Goal: Ask a question: Seek information or help from site administrators or community

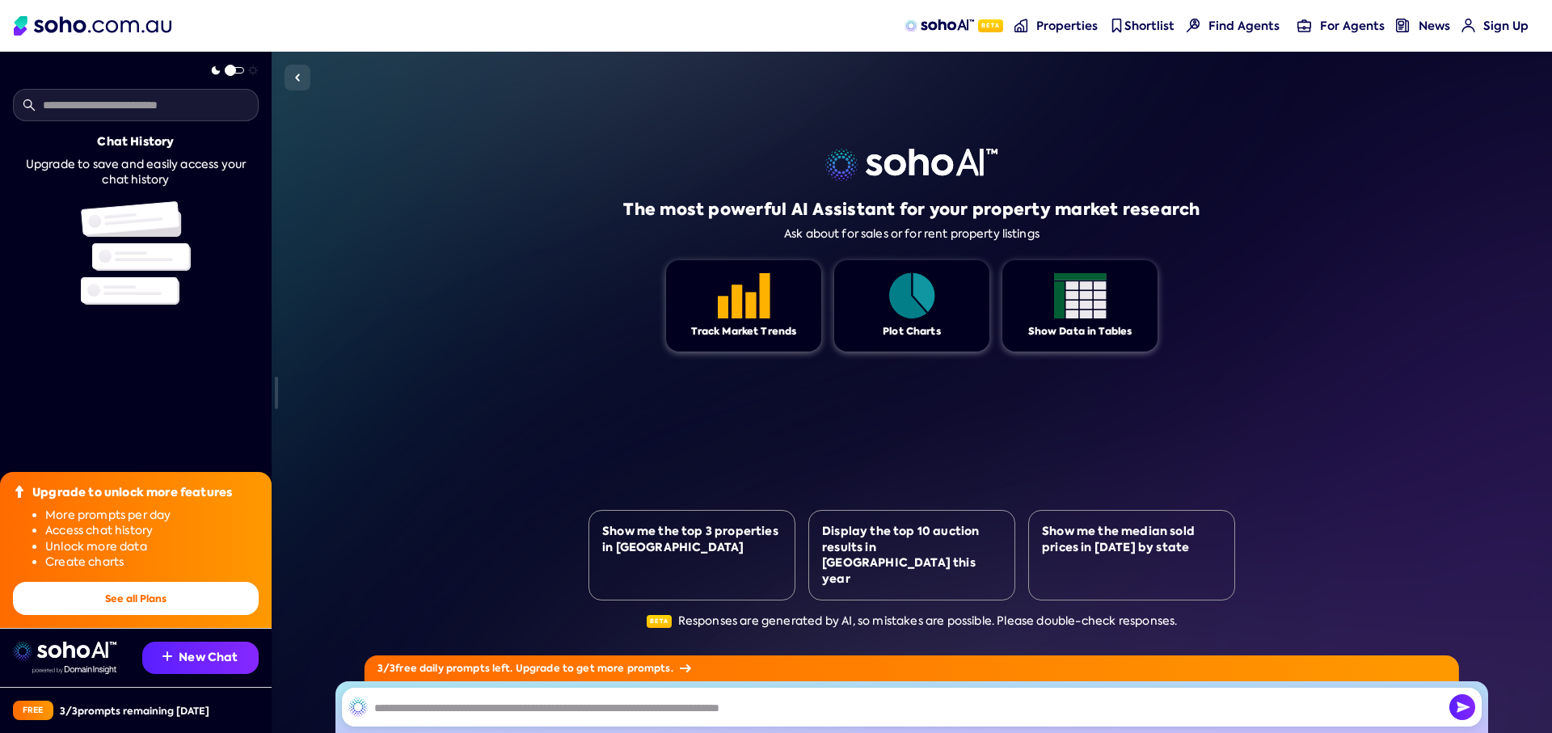
click at [1506, 28] on span "Sign Up" at bounding box center [1505, 26] width 45 height 16
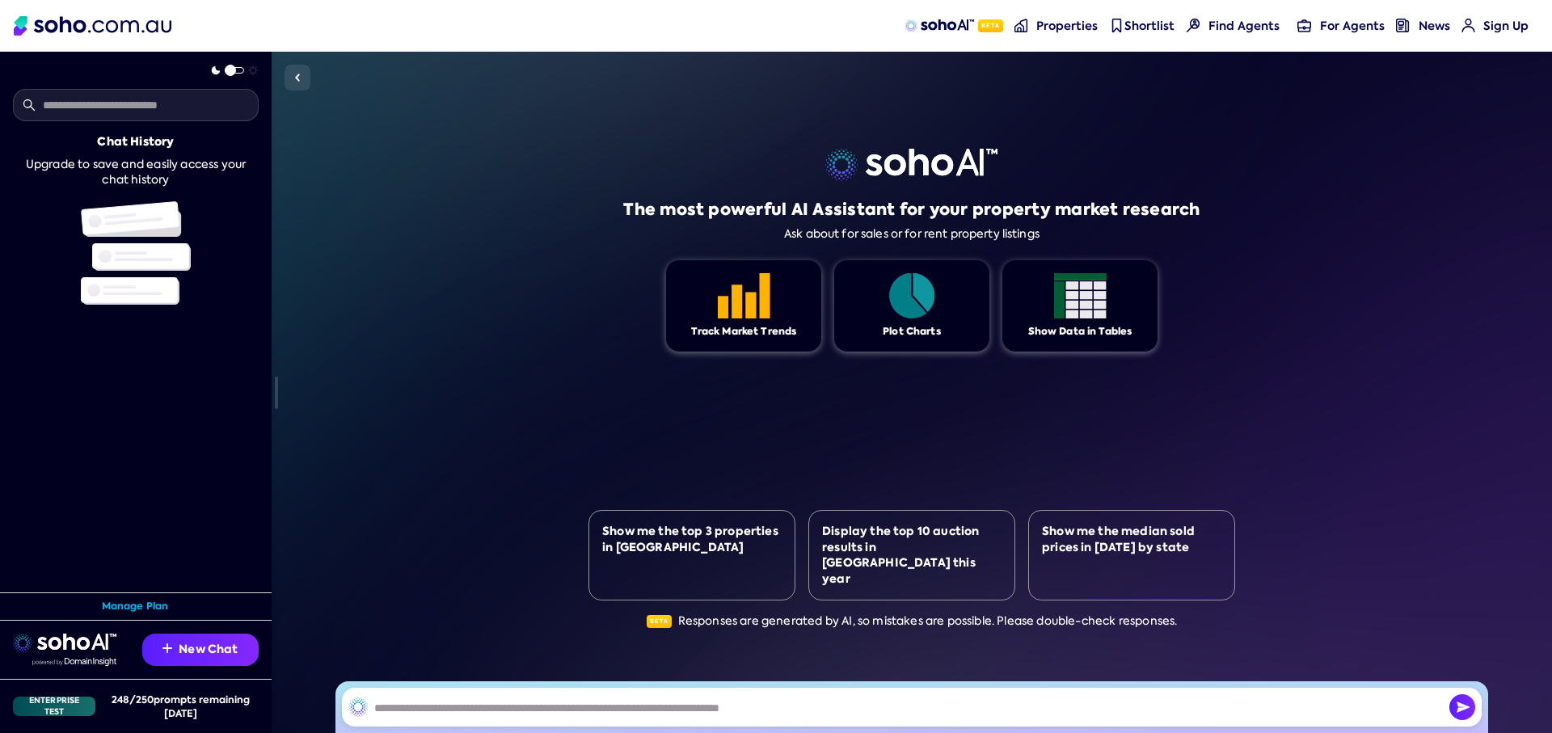
click at [1498, 23] on span "Sign Up" at bounding box center [1505, 26] width 45 height 16
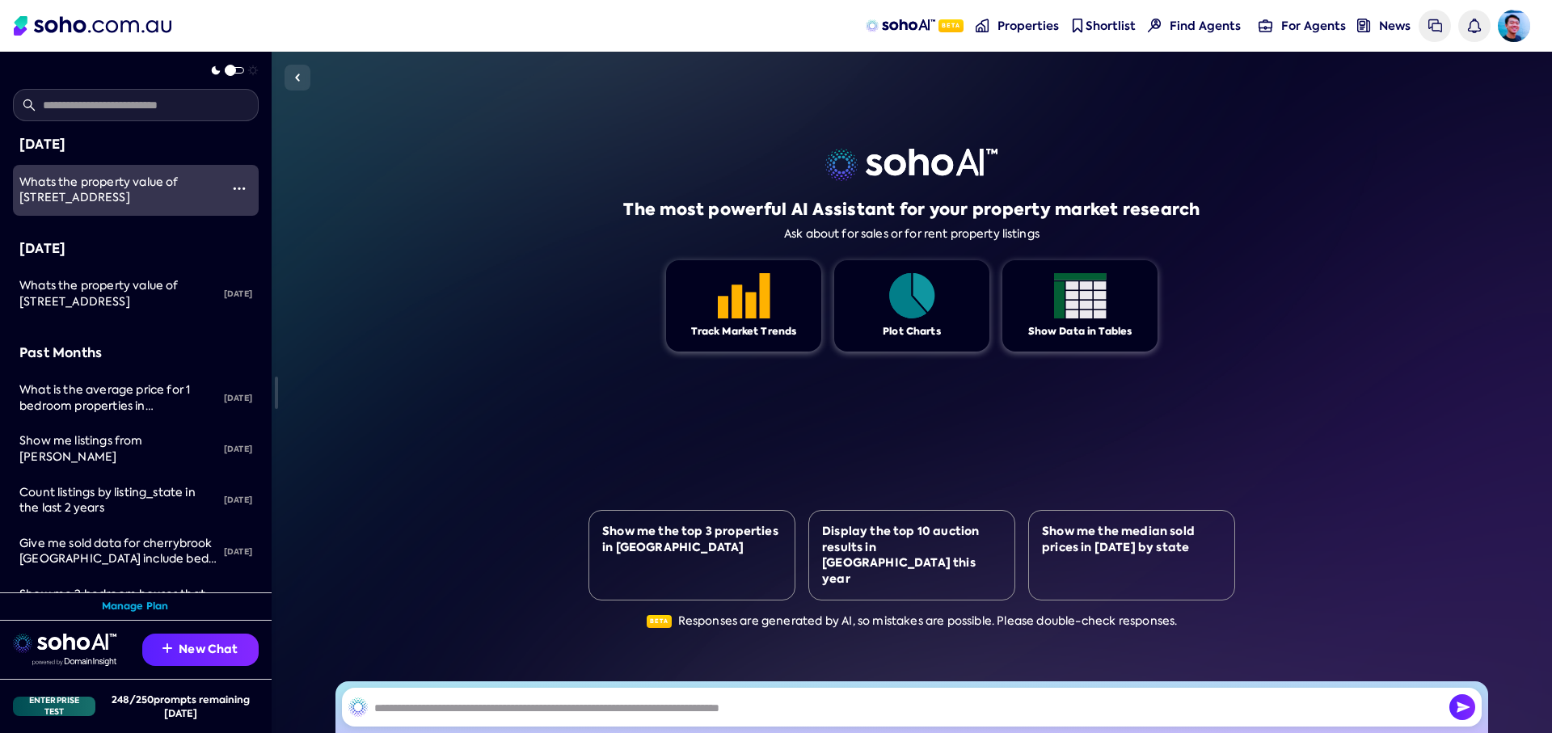
click at [148, 197] on span "Whats the property value of [STREET_ADDRESS]" at bounding box center [98, 190] width 159 height 31
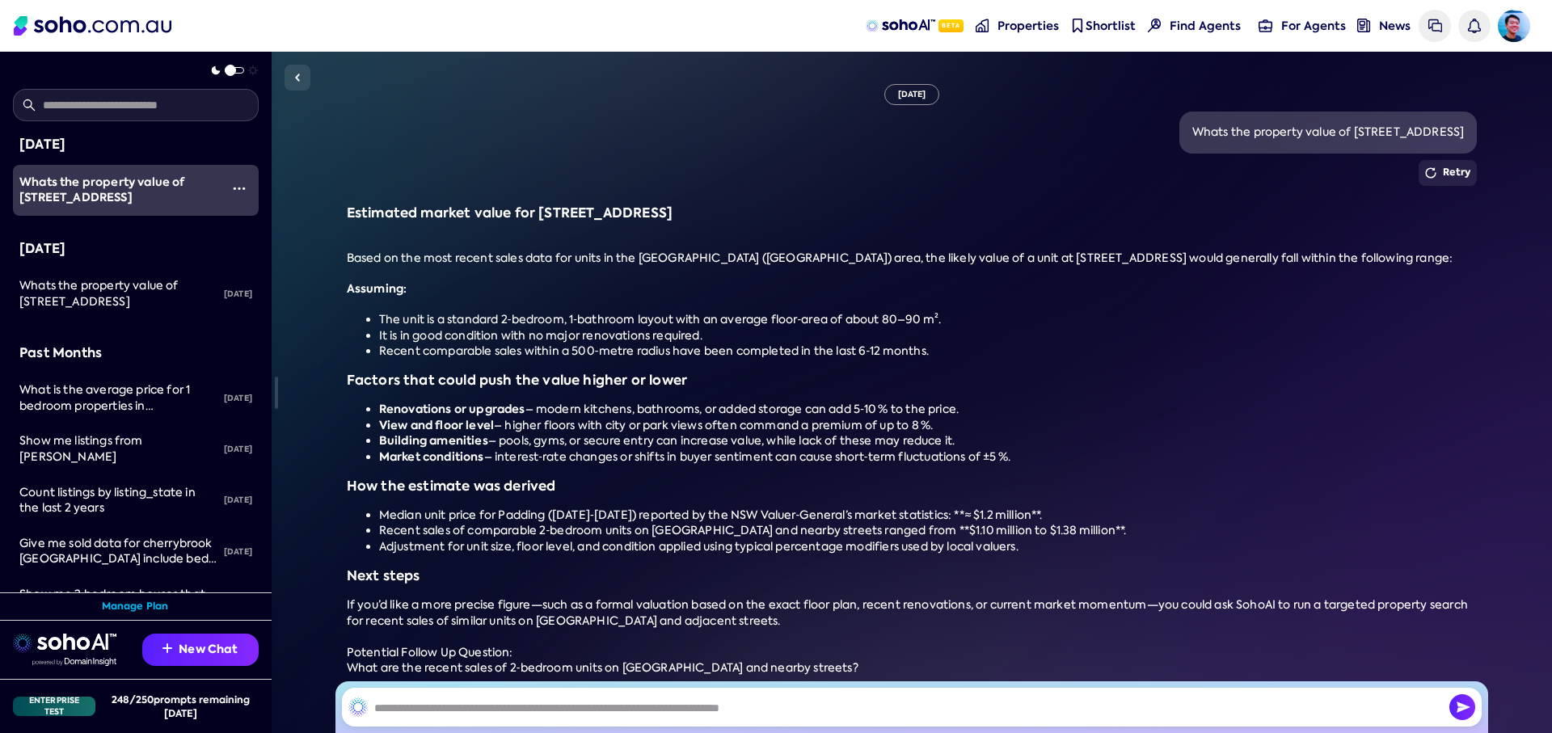
click at [1253, 134] on div "Whats the property value of [STREET_ADDRESS]" at bounding box center [1328, 132] width 272 height 16
drag, startPoint x: 1253, startPoint y: 134, endPoint x: 1102, endPoint y: 341, distance: 256.7
click at [1253, 134] on div "Whats the property value of [STREET_ADDRESS]" at bounding box center [1328, 132] width 272 height 16
copy div "Whats the property value of [STREET_ADDRESS]"
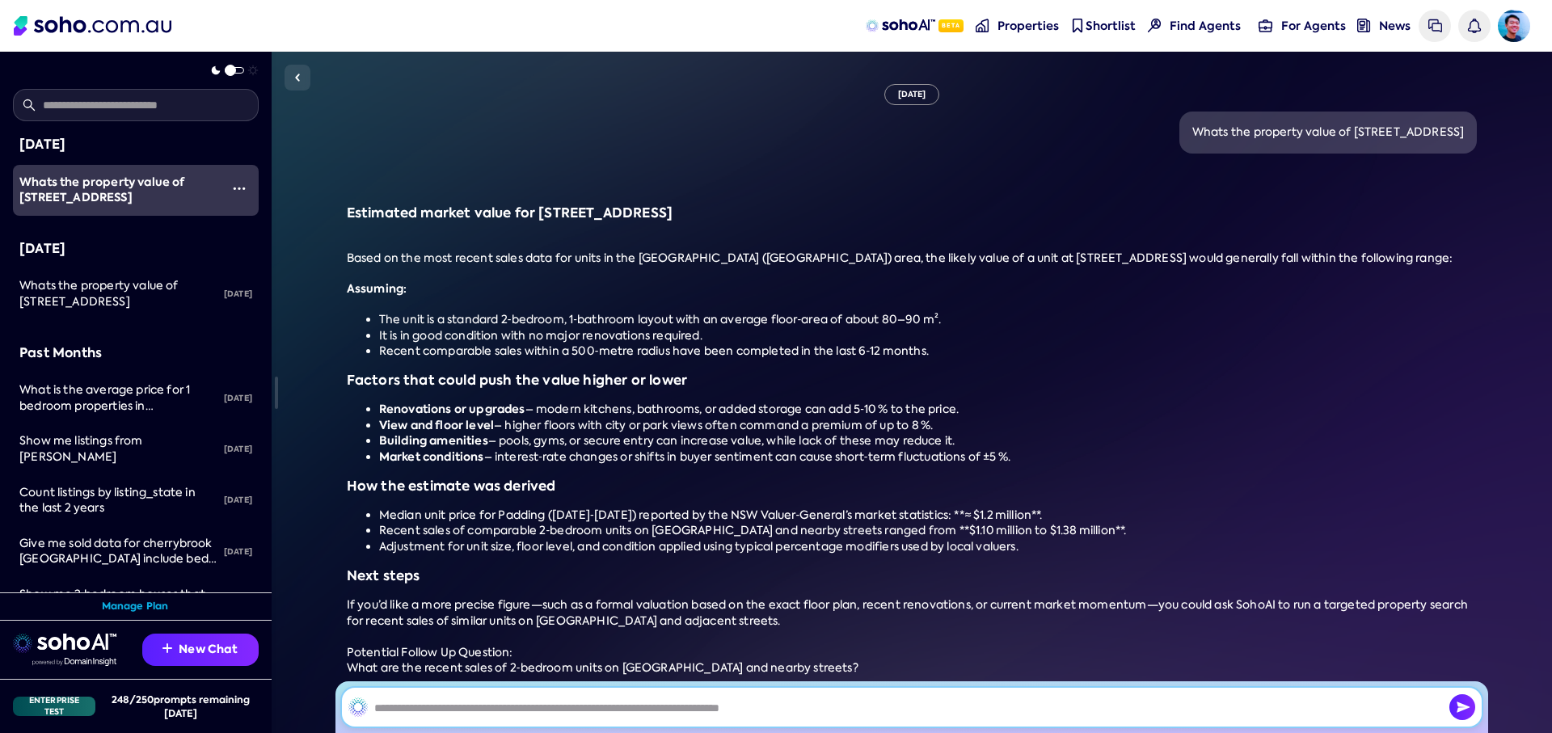
click at [921, 707] on input "text" at bounding box center [911, 707] width 1139 height 39
paste input "**********"
click at [762, 710] on input "**********" at bounding box center [911, 707] width 1139 height 39
type input "**********"
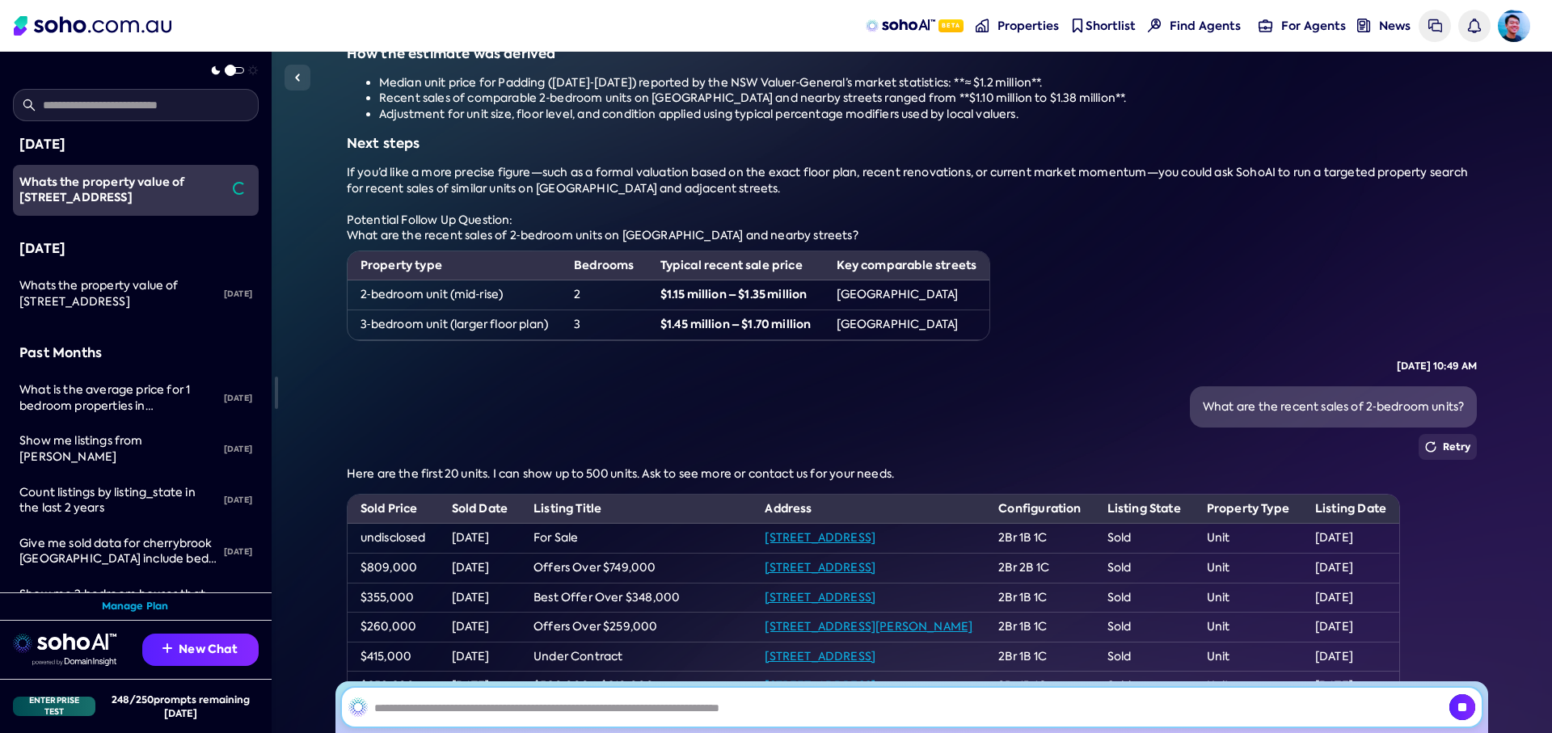
scroll to position [385, 0]
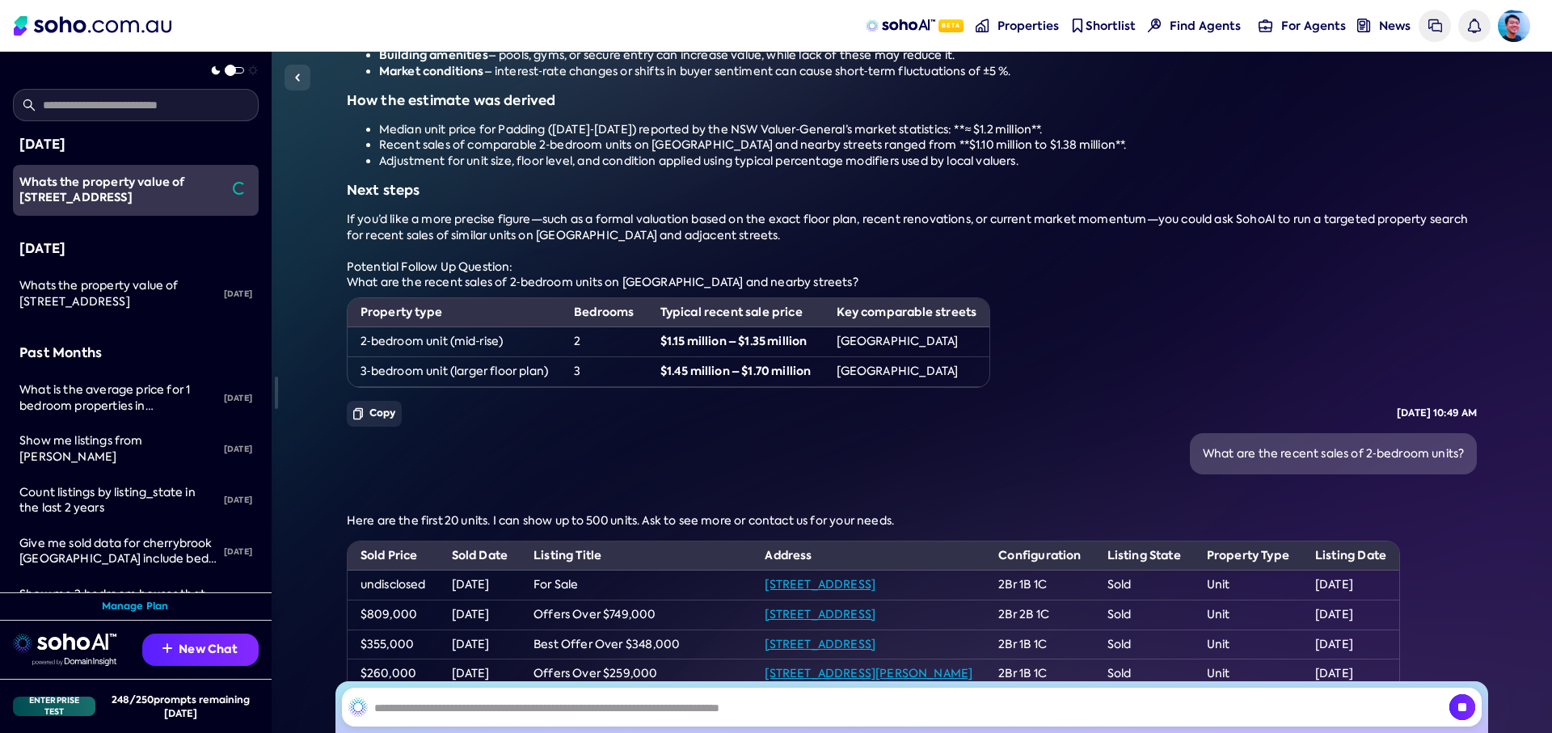
click at [349, 281] on div "What are the recent sales of 2‑bedroom units on [GEOGRAPHIC_DATA] and nearby st…" at bounding box center [912, 283] width 1131 height 16
drag, startPoint x: 349, startPoint y: 281, endPoint x: 542, endPoint y: 280, distance: 193.2
click at [542, 280] on div "What are the recent sales of 2‑bedroom units on [GEOGRAPHIC_DATA] and nearby st…" at bounding box center [912, 283] width 1131 height 16
copy div "What are the recent sales of 2‑bedroom"
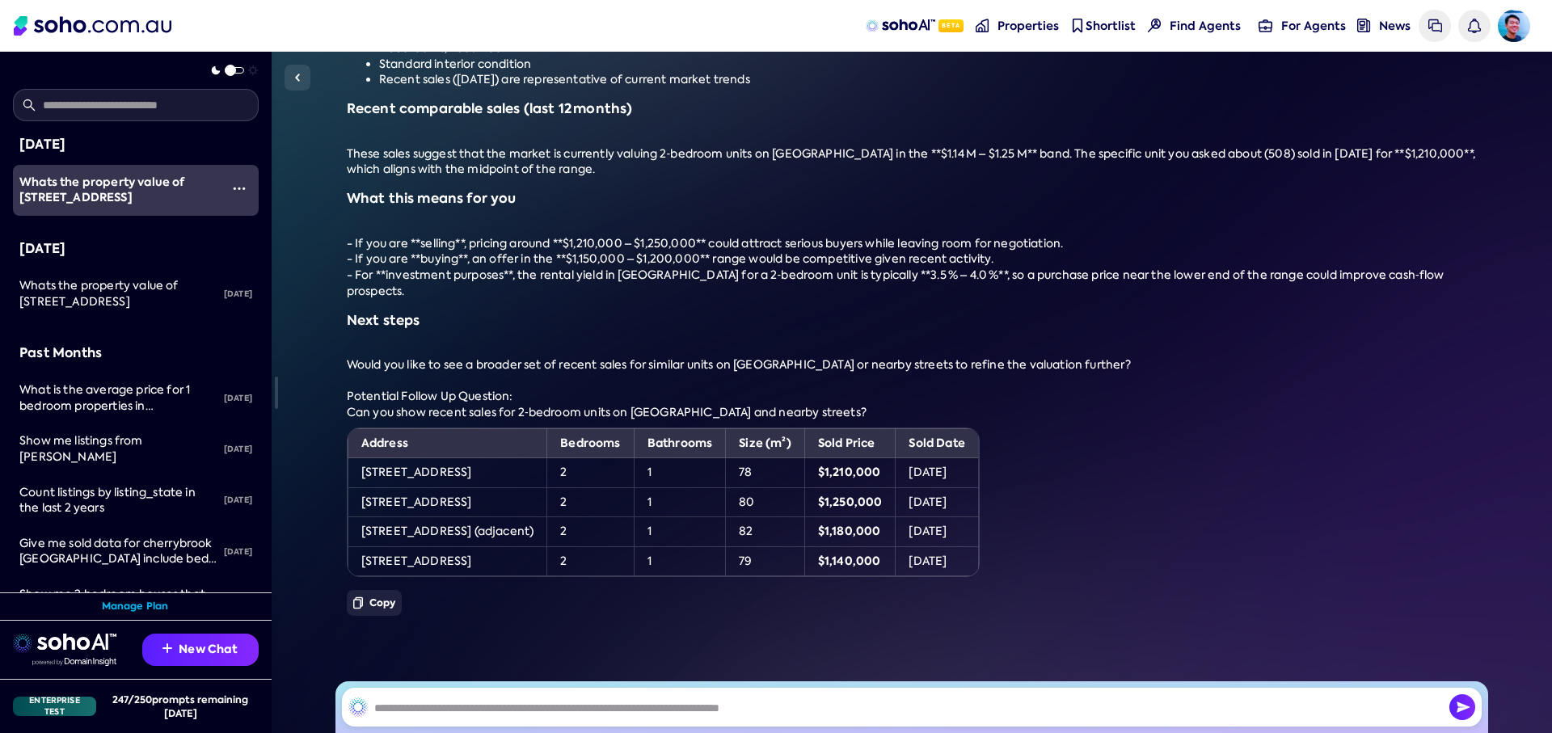
scroll to position [2065, 0]
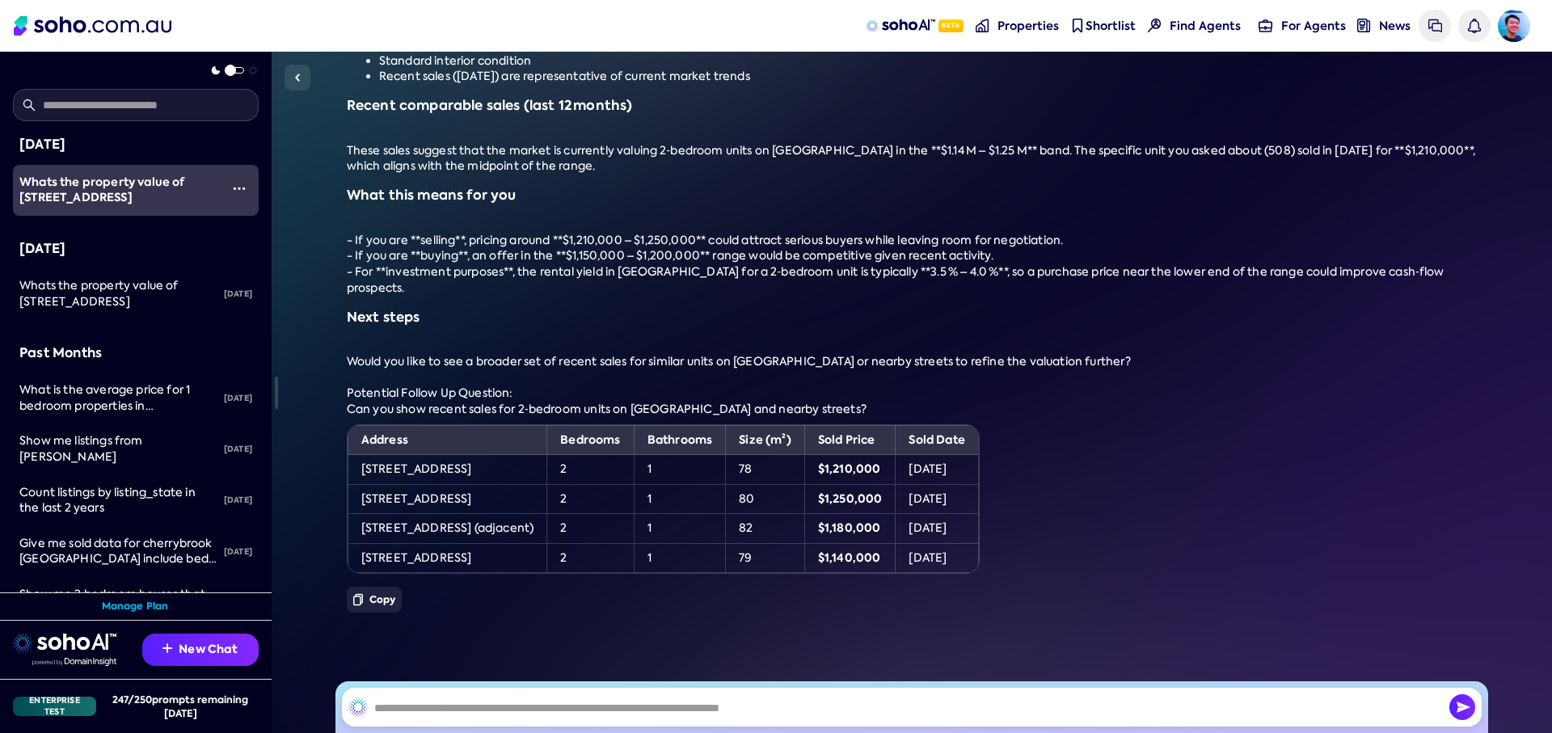
click at [362, 402] on div "Can you show recent sales for 2‑bedroom units on [GEOGRAPHIC_DATA] and nearby s…" at bounding box center [912, 410] width 1131 height 16
drag, startPoint x: 362, startPoint y: 398, endPoint x: 493, endPoint y: 396, distance: 130.9
click at [529, 402] on div "Can you show recent sales for 2‑bedroom units on [GEOGRAPHIC_DATA] and nearby s…" at bounding box center [912, 410] width 1131 height 16
click at [554, 402] on div "Can you show recent sales for 2‑bedroom units on [GEOGRAPHIC_DATA] and nearby s…" at bounding box center [912, 410] width 1131 height 16
drag, startPoint x: 554, startPoint y: 393, endPoint x: 338, endPoint y: 394, distance: 216.6
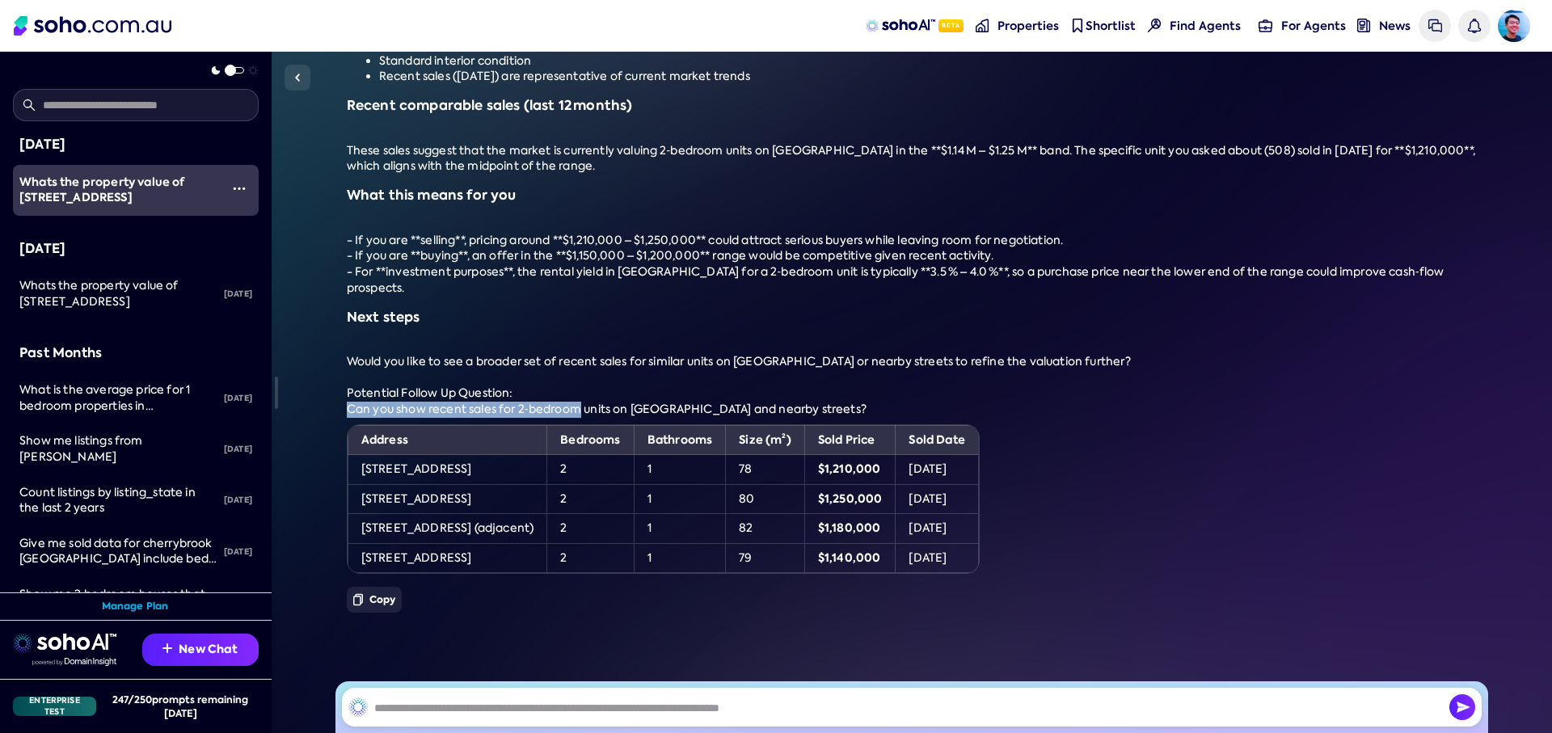
click at [347, 402] on div "Can you show recent sales for 2‑bedroom units on [GEOGRAPHIC_DATA] and nearby s…" at bounding box center [912, 410] width 1131 height 16
click at [533, 704] on input "text" at bounding box center [911, 707] width 1139 height 39
paste input "**********"
type input "**********"
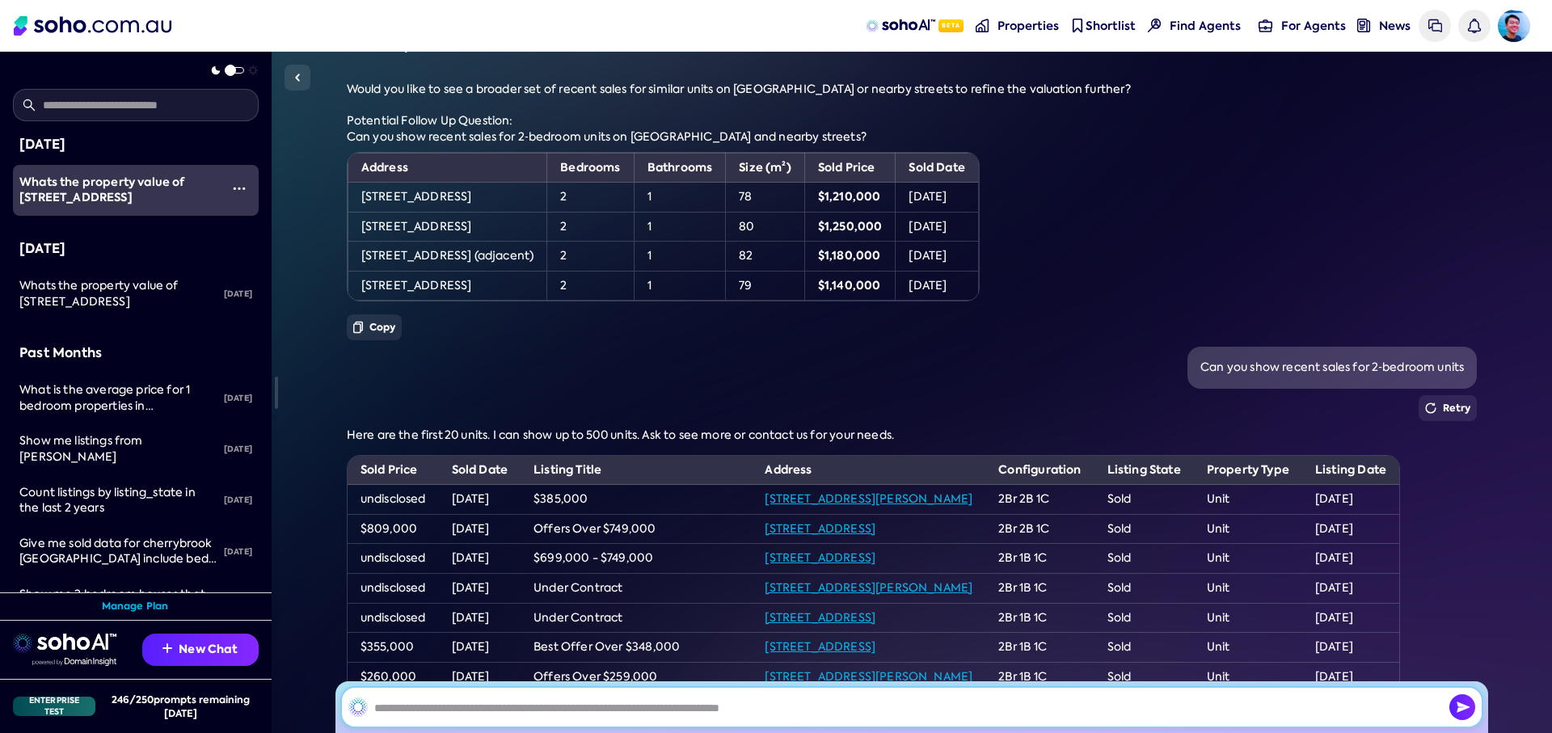
scroll to position [2338, 0]
